Goal: Task Accomplishment & Management: Use online tool/utility

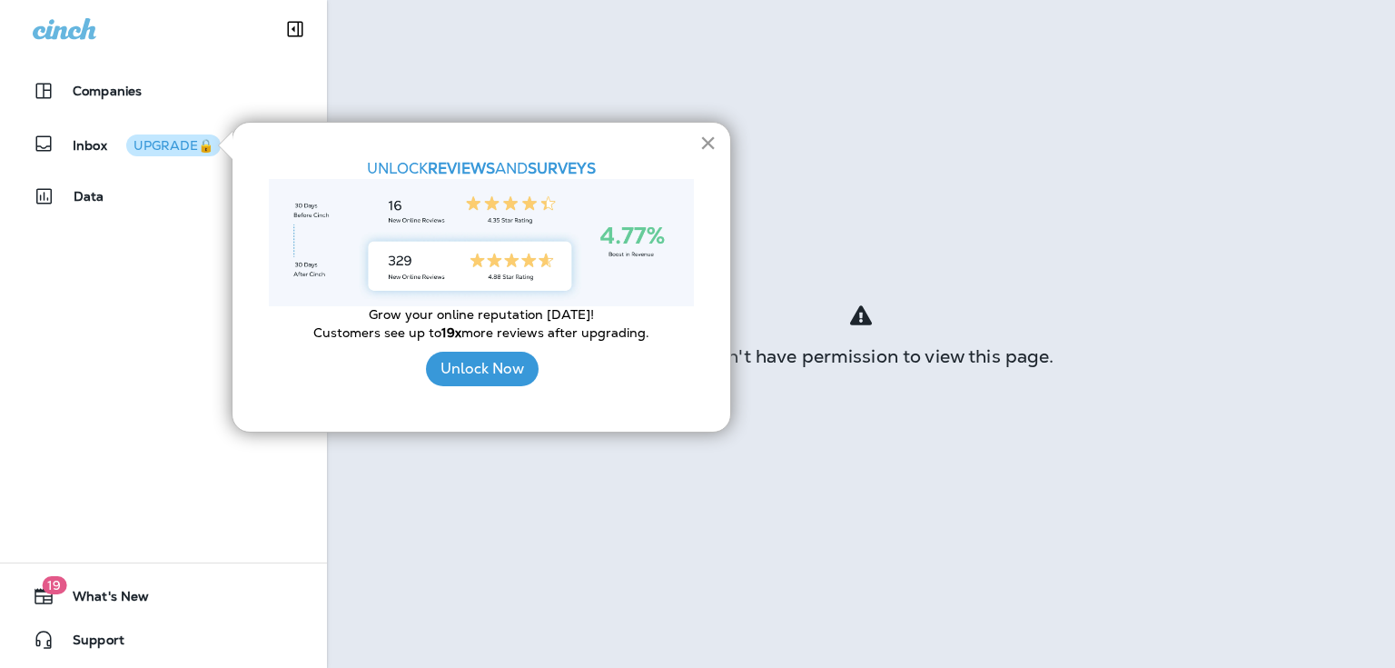
click at [709, 141] on button "×" at bounding box center [707, 142] width 17 height 29
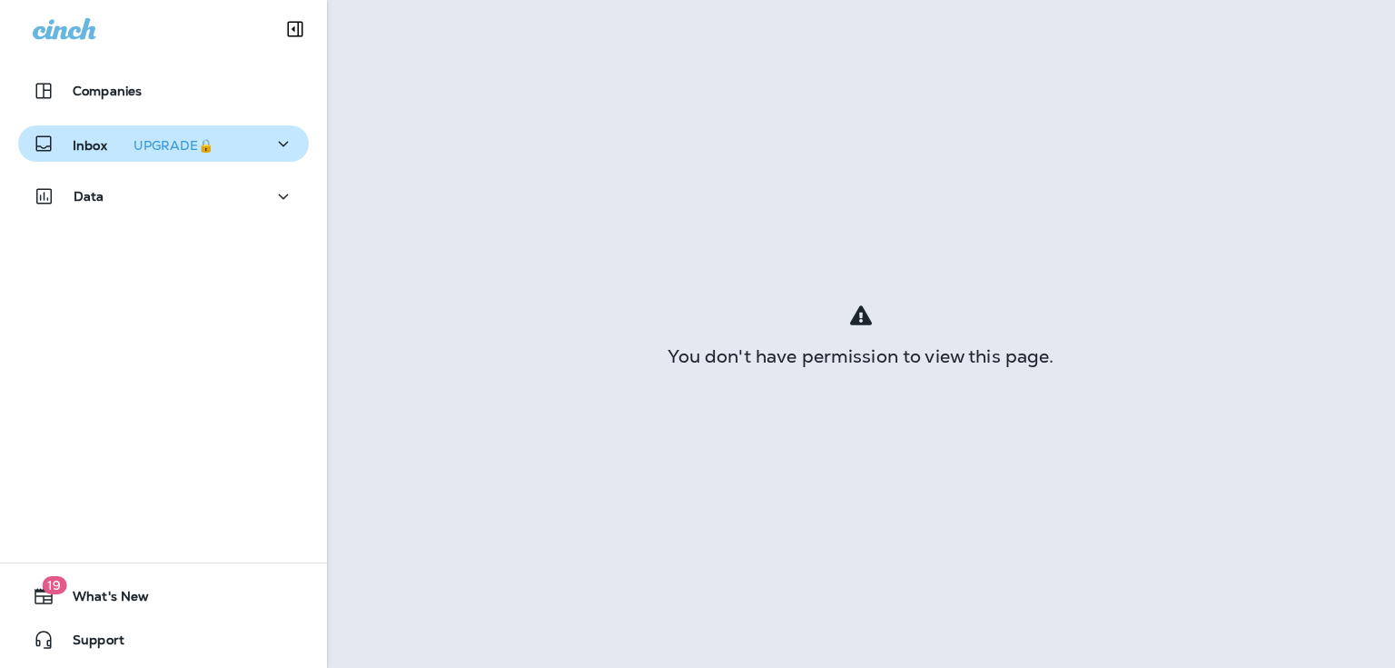
click at [73, 148] on p "Inbox UPGRADE🔒" at bounding box center [147, 143] width 148 height 19
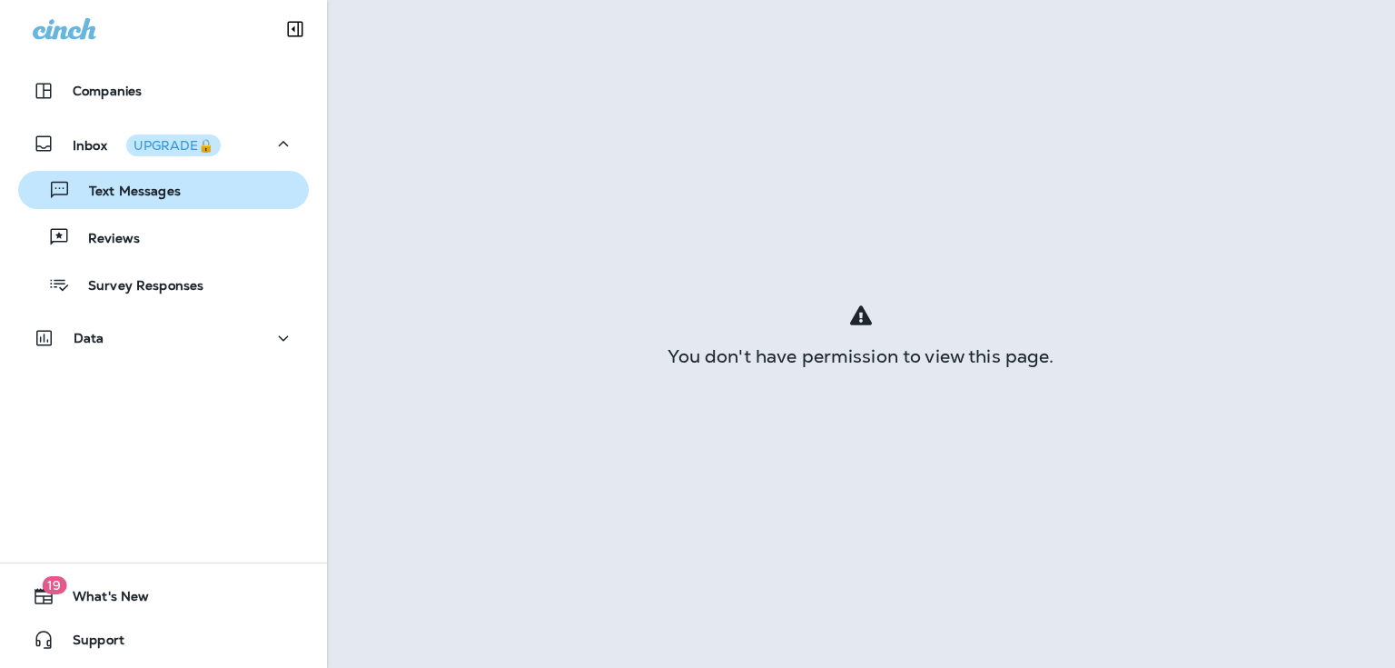
click at [81, 183] on p "Text Messages" at bounding box center [126, 191] width 110 height 17
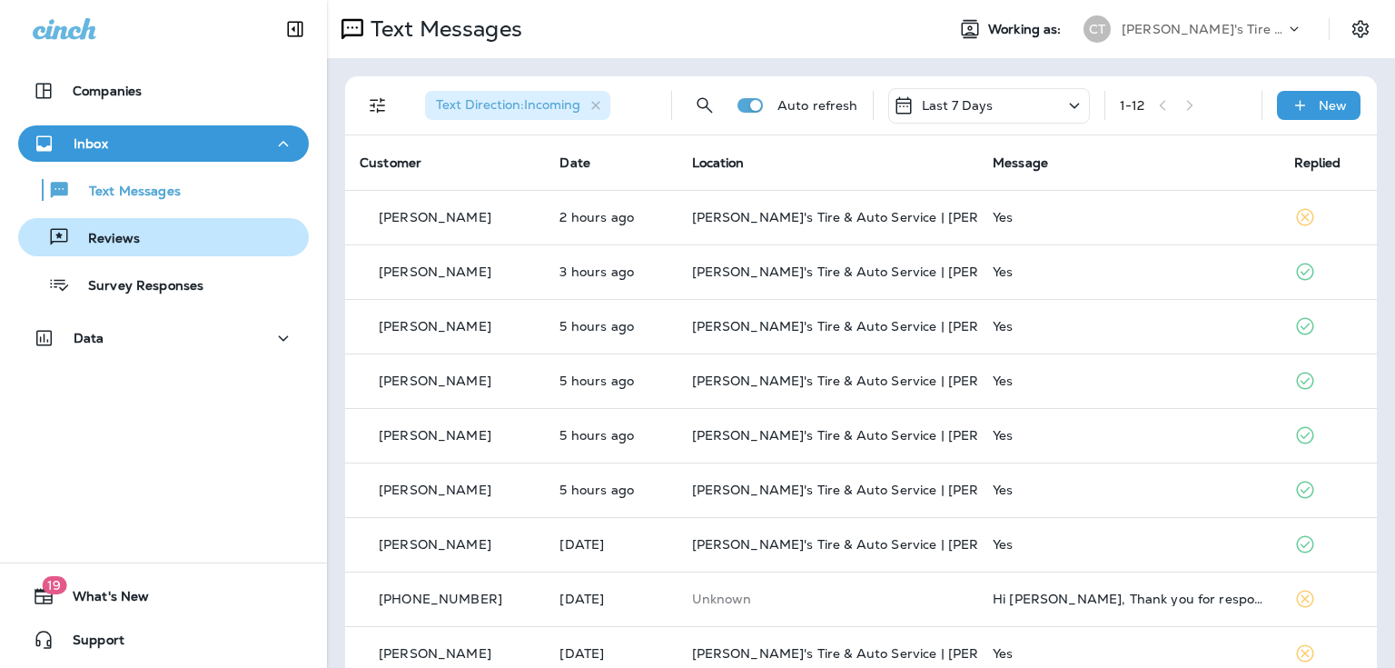
click at [99, 237] on p "Reviews" at bounding box center [105, 239] width 70 height 17
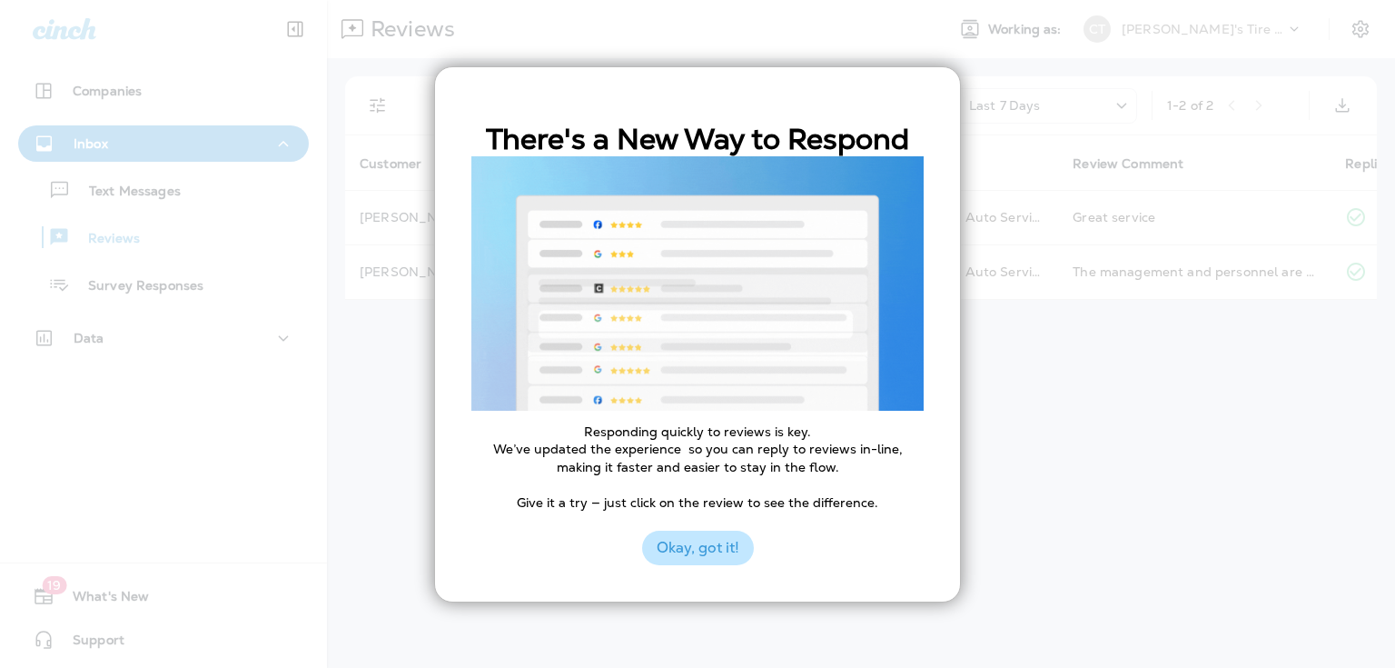
click at [694, 549] on button "Okay, got it!" at bounding box center [698, 547] width 112 height 35
